Goal: Check status

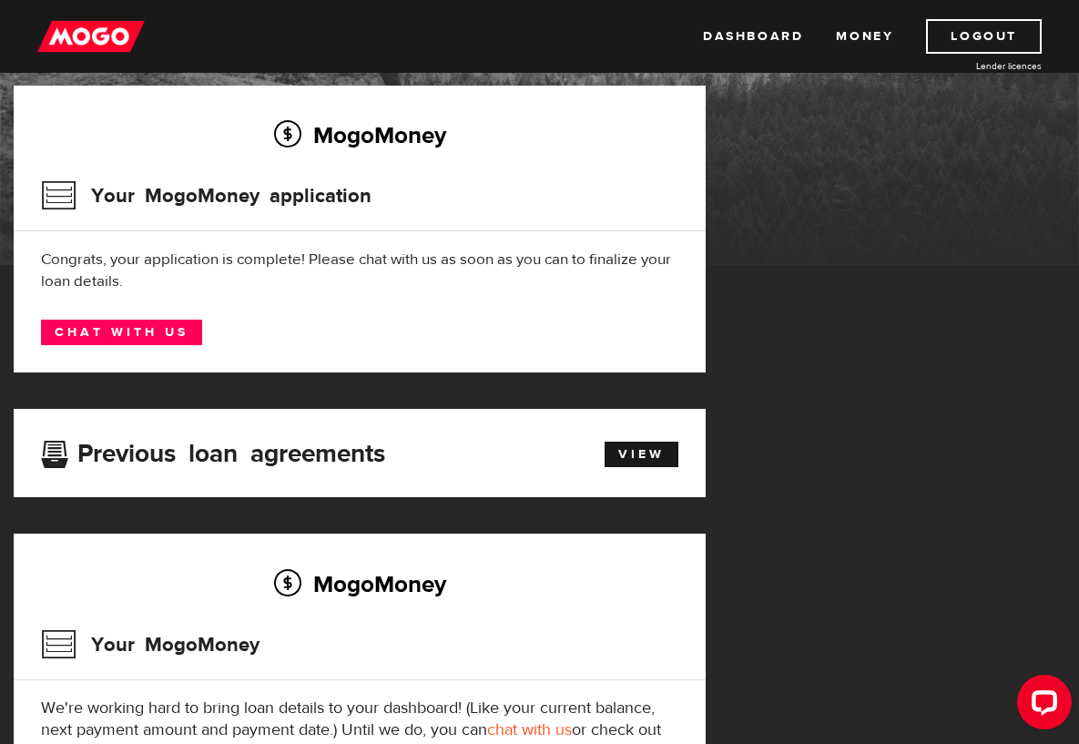
scroll to position [273, 0]
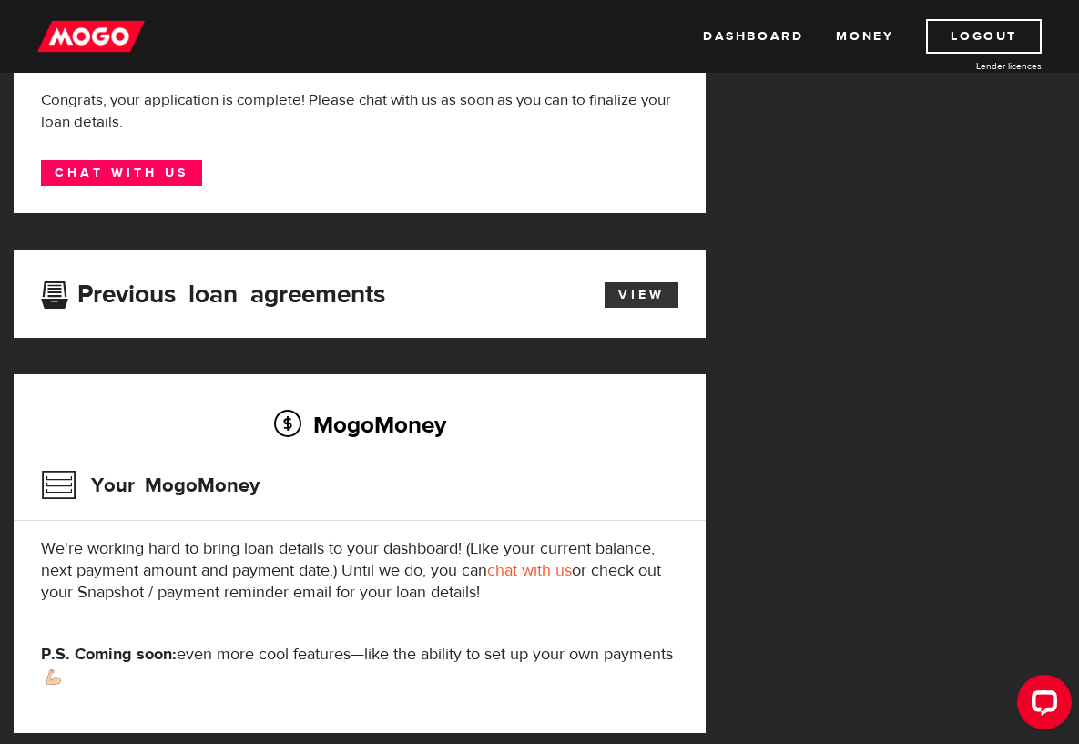
click at [640, 292] on link "View" at bounding box center [642, 295] width 74 height 26
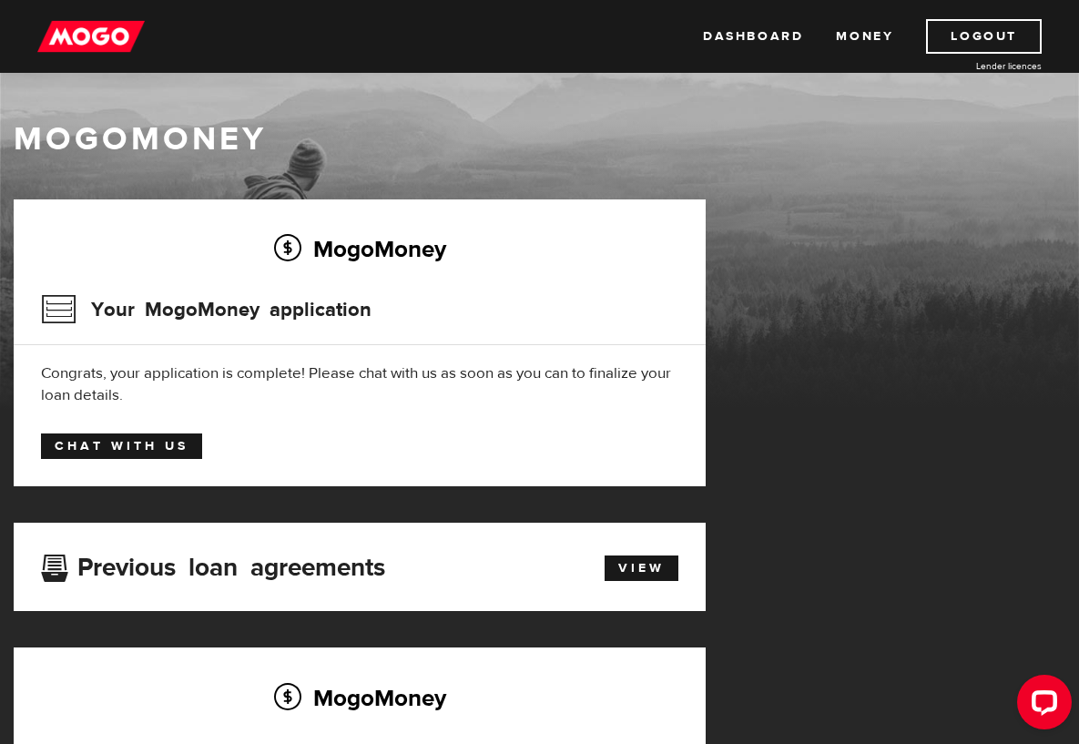
click at [92, 447] on link "Chat with us" at bounding box center [121, 447] width 161 height 26
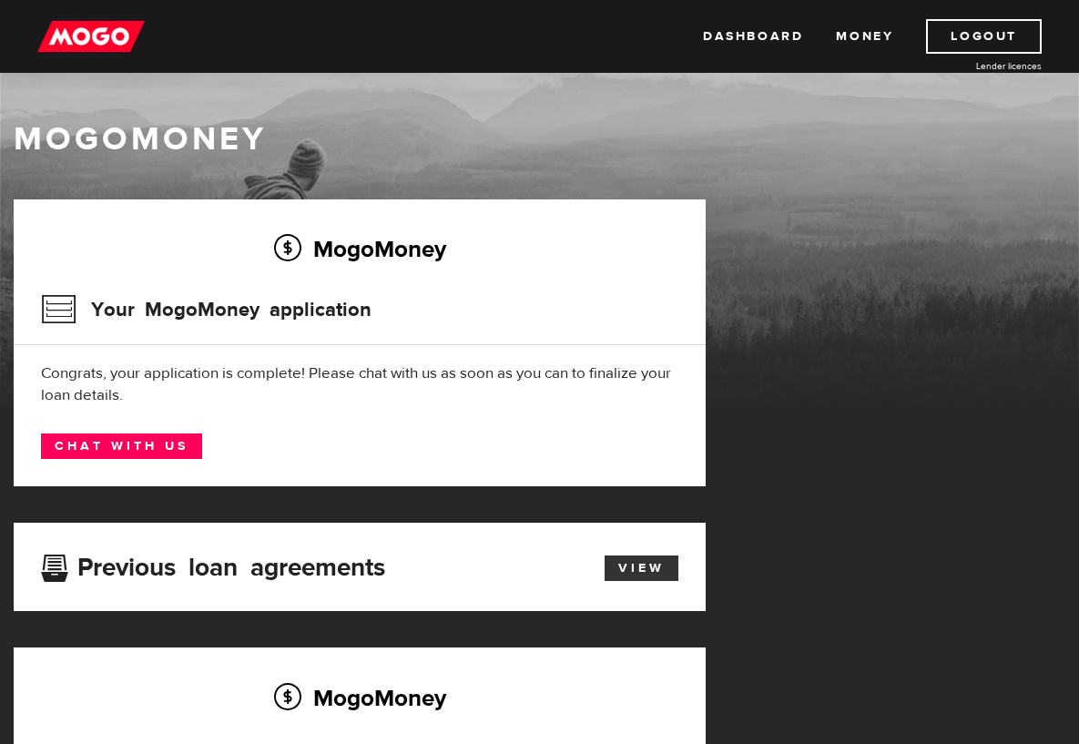
click at [644, 566] on link "View" at bounding box center [642, 569] width 74 height 26
click at [749, 40] on link "Dashboard" at bounding box center [753, 36] width 100 height 35
click at [757, 34] on link "Dashboard" at bounding box center [753, 36] width 100 height 35
click at [875, 29] on link "Money" at bounding box center [864, 36] width 57 height 35
click at [758, 37] on link "Dashboard" at bounding box center [753, 36] width 100 height 35
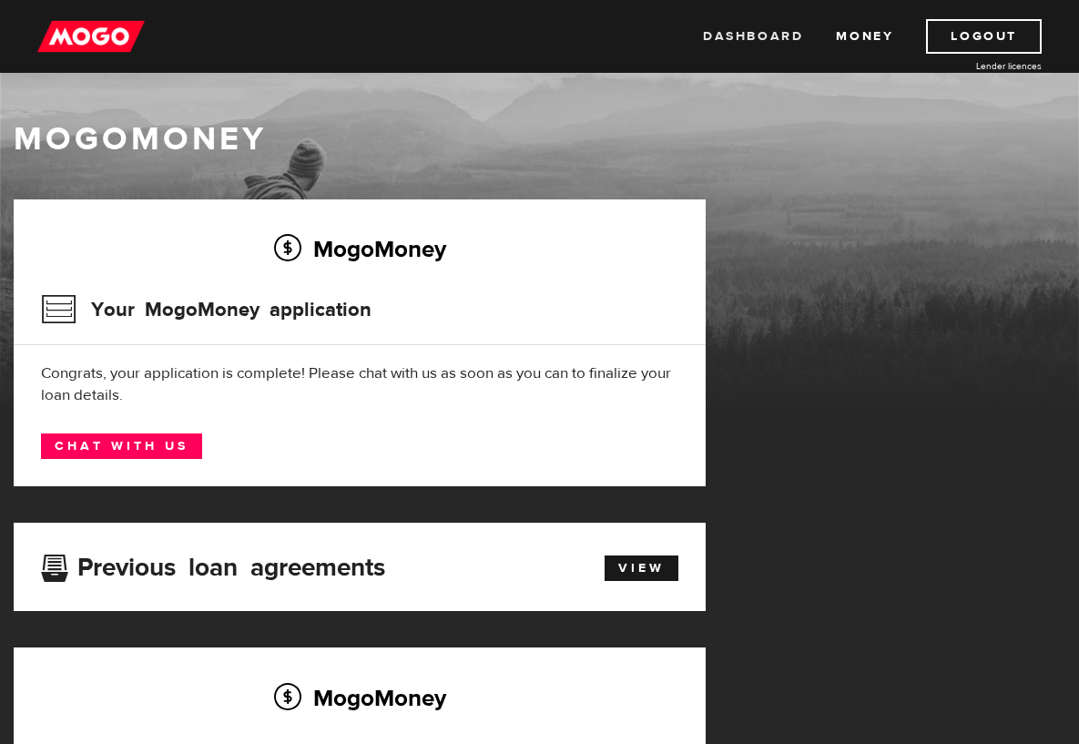
click at [740, 34] on link "Dashboard" at bounding box center [753, 36] width 100 height 35
click at [638, 565] on link "View" at bounding box center [642, 569] width 74 height 26
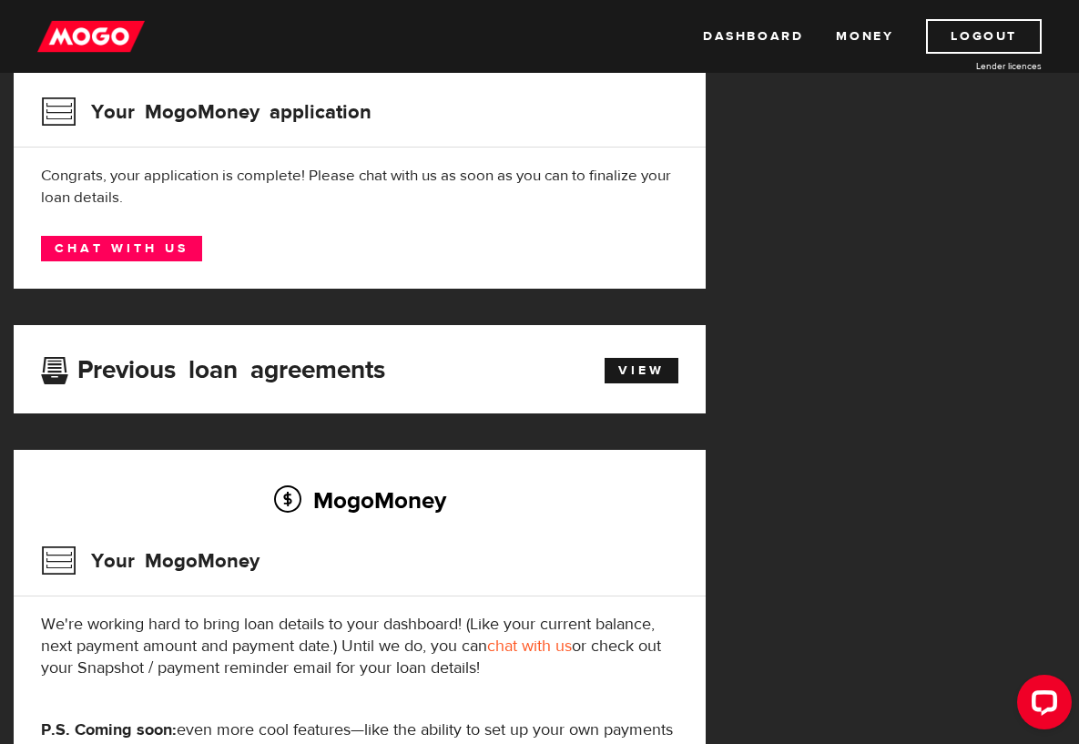
scroll to position [364, 0]
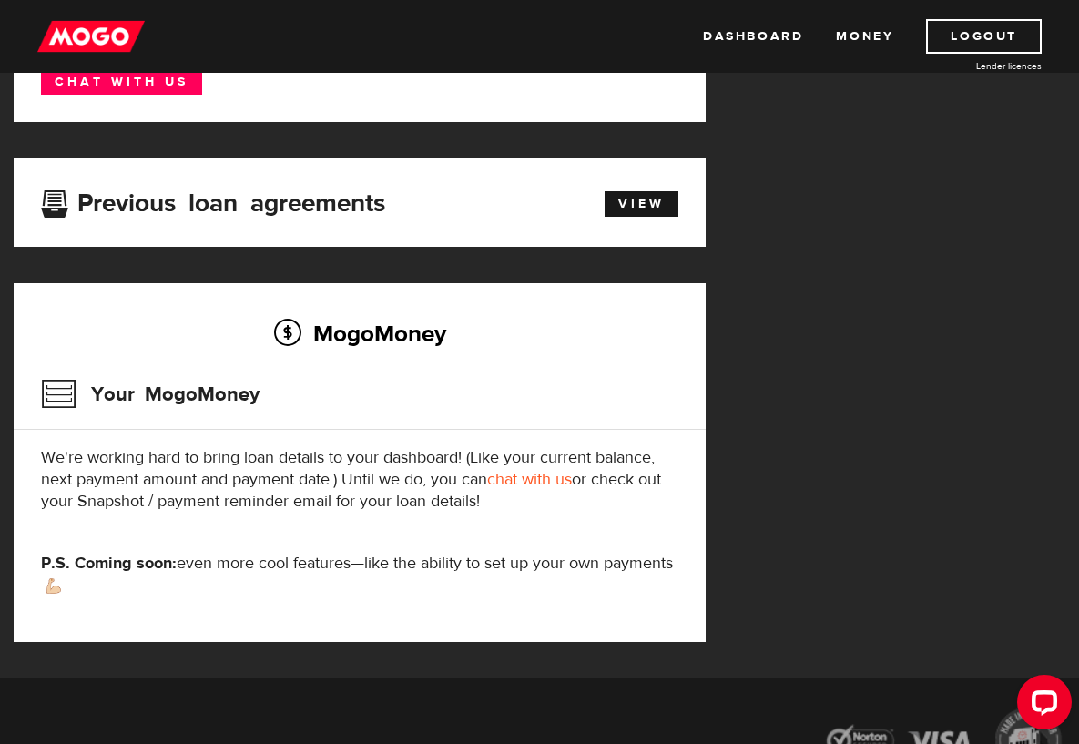
drag, startPoint x: 172, startPoint y: 438, endPoint x: 179, endPoint y: 451, distance: 14.7
click at [175, 438] on div "MogoMoney Your MogoMoney We're working hard to bring loan details to your dashb…" at bounding box center [360, 462] width 692 height 358
click at [199, 476] on p "We're working hard to bring loan details to your dashboard! (Like your current …" at bounding box center [360, 480] width 638 height 66
click at [199, 477] on p "We're working hard to bring loan details to your dashboard! (Like your current …" at bounding box center [360, 480] width 638 height 66
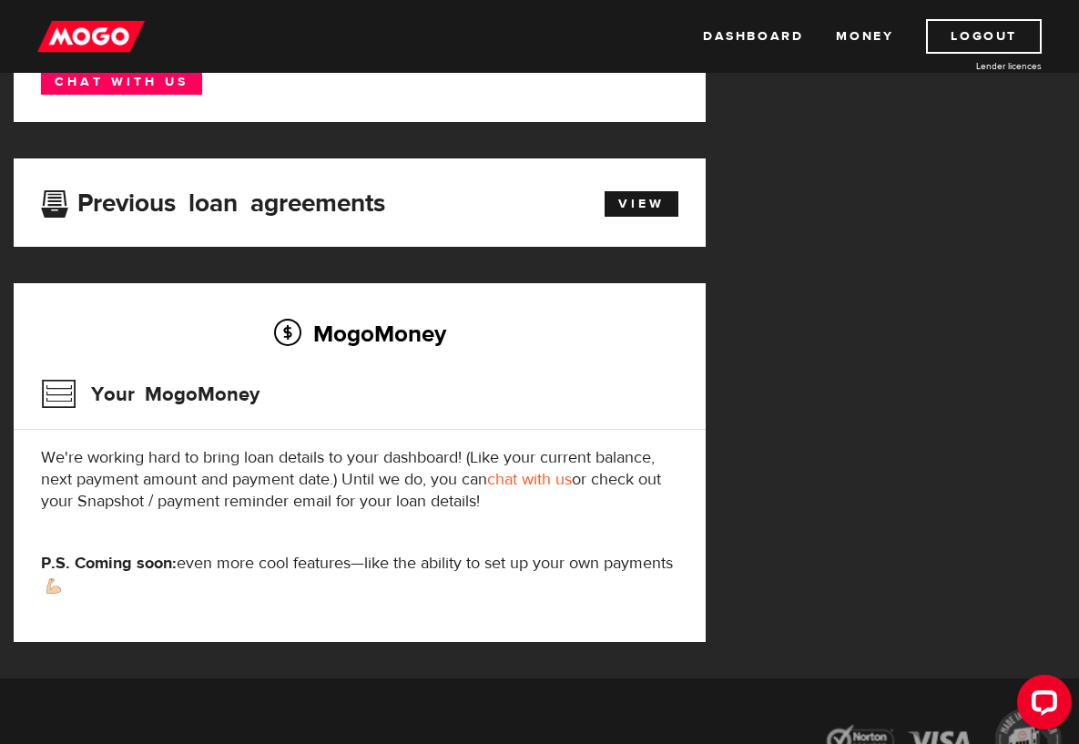
drag, startPoint x: 199, startPoint y: 477, endPoint x: 162, endPoint y: 354, distance: 128.2
click at [196, 448] on p "We're working hard to bring loan details to your dashboard! (Like your current …" at bounding box center [360, 480] width 638 height 66
click at [188, 214] on div "Previous loan agreements" at bounding box center [304, 203] width 554 height 34
click at [188, 210] on h3 "Previous loan agreements" at bounding box center [213, 201] width 344 height 24
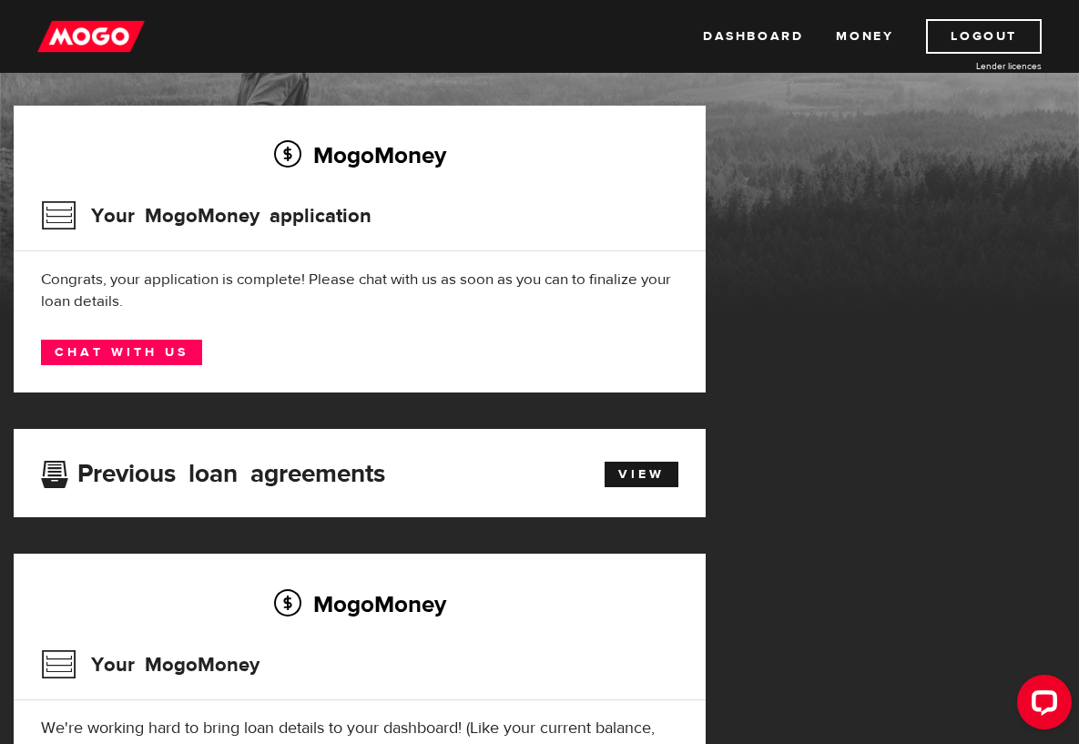
scroll to position [0, 0]
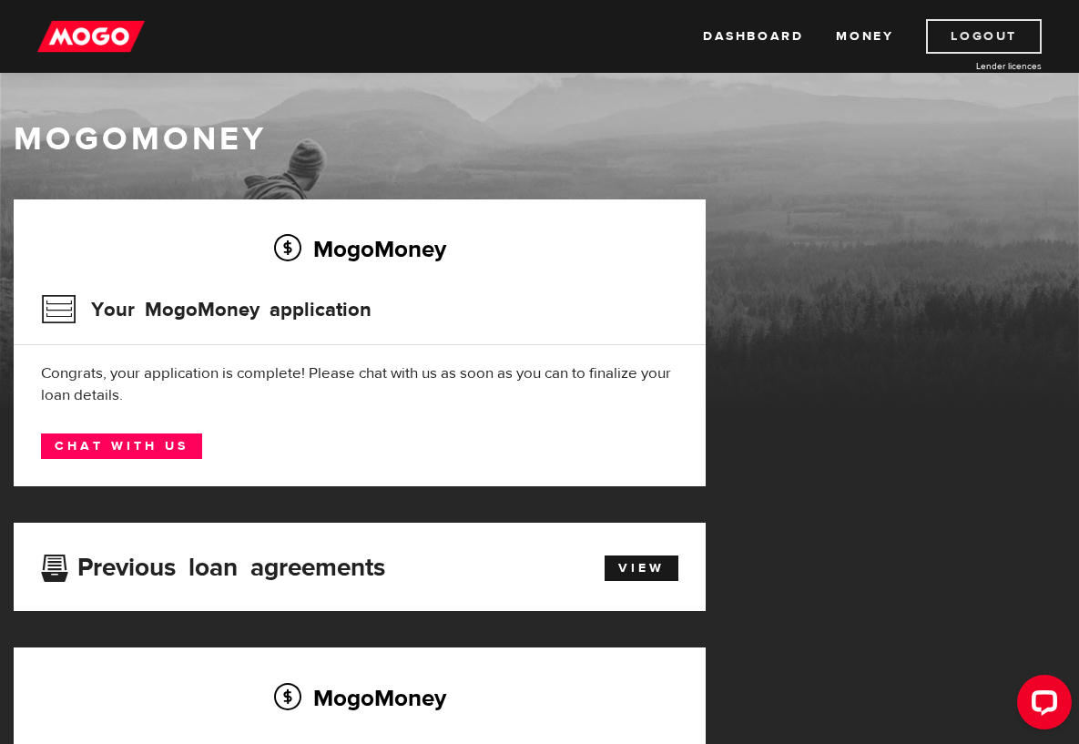
click at [978, 43] on link "Logout" at bounding box center [984, 36] width 116 height 35
